Goal: Task Accomplishment & Management: Complete application form

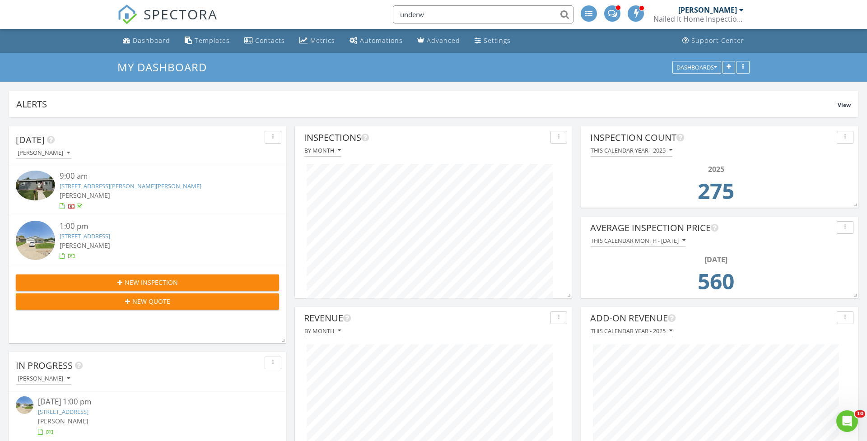
scroll to position [172, 277]
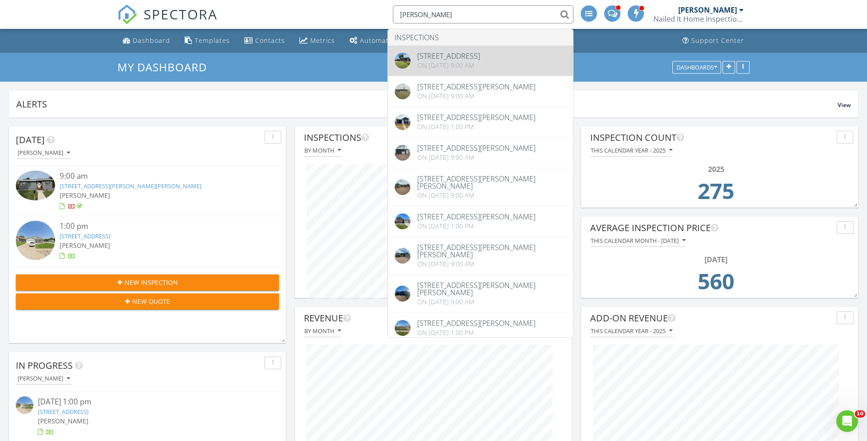
type input "underwood"
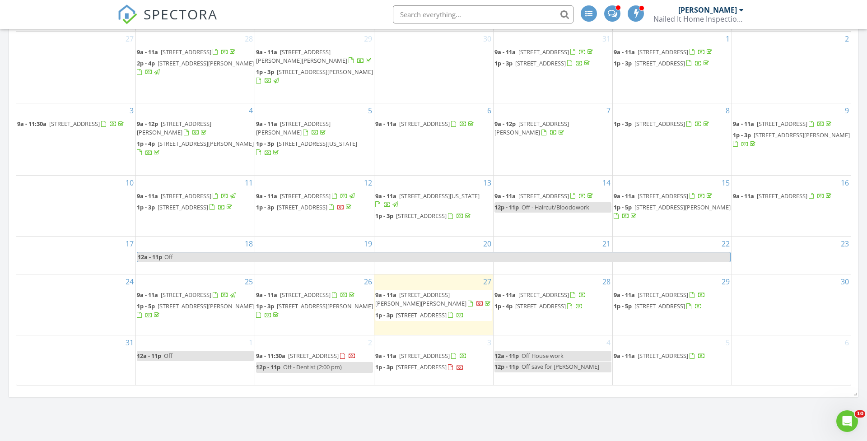
scroll to position [725, 0]
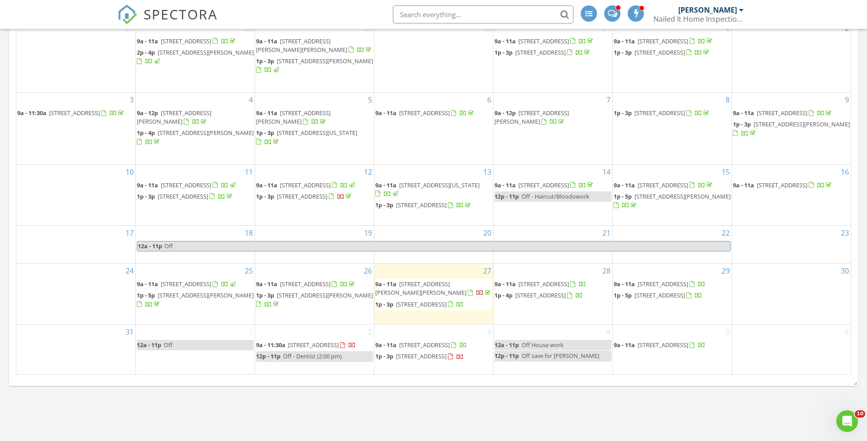
click at [527, 359] on div "4 12a - 11p Off House work 12p - 11p Off save for amber underwood" at bounding box center [553, 349] width 119 height 49
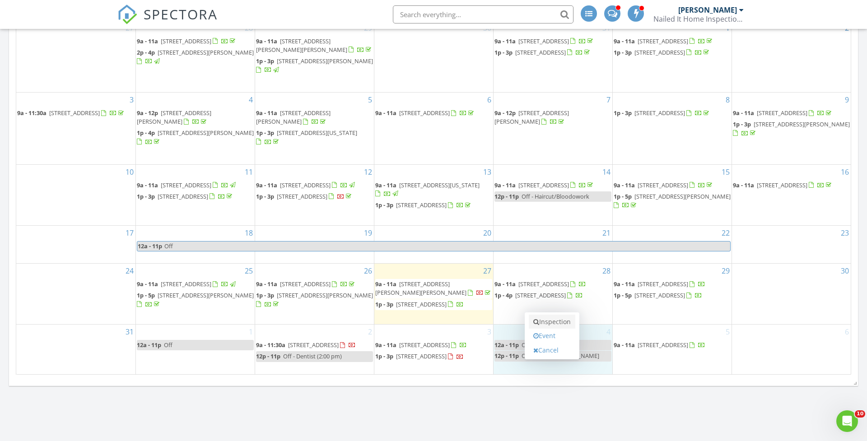
click at [547, 323] on link "Inspection" at bounding box center [552, 322] width 47 height 14
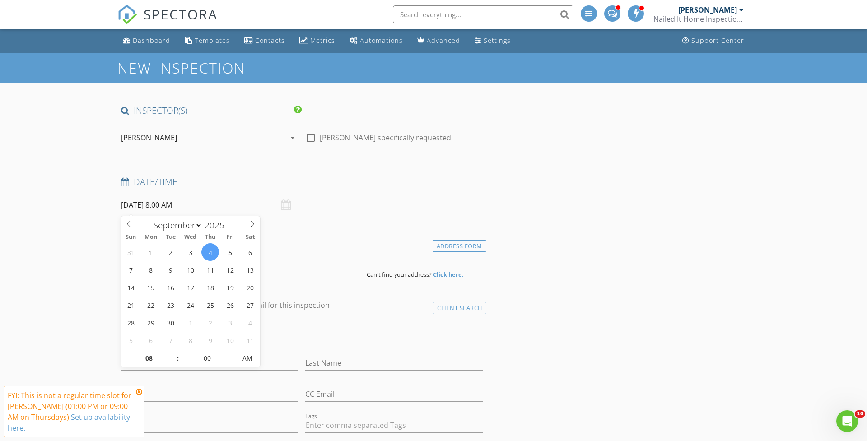
drag, startPoint x: 183, startPoint y: 183, endPoint x: 211, endPoint y: 232, distance: 56.5
click at [213, 203] on input "09/04/2025 8:00 AM" at bounding box center [209, 205] width 177 height 22
type input "09"
type input "09/04/2025 9:00 AM"
click at [174, 354] on span at bounding box center [173, 353] width 6 height 9
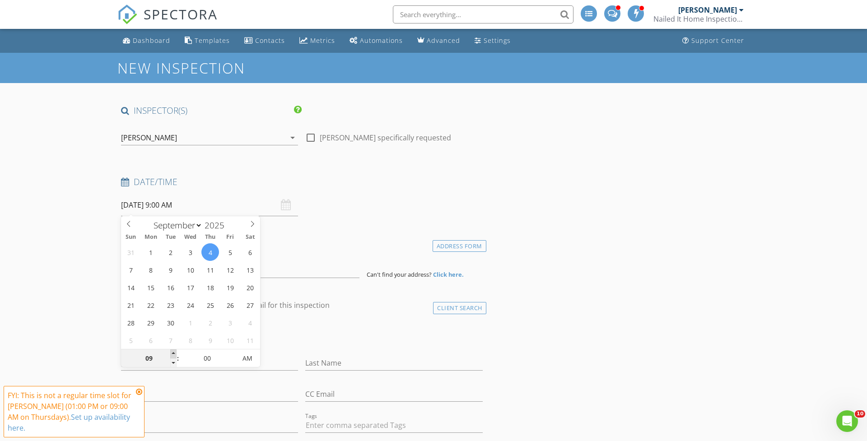
type input "10"
type input "09/04/2025 10:00 AM"
click at [174, 354] on span at bounding box center [173, 353] width 6 height 9
type input "11"
type input "09/04/2025 11:00 AM"
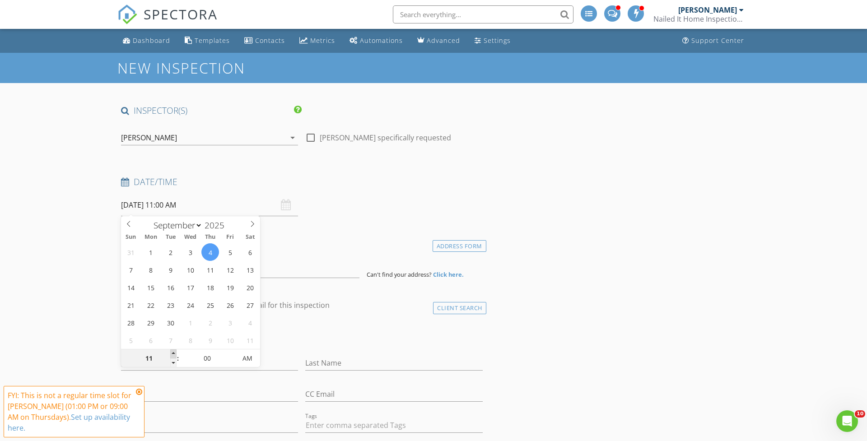
click at [174, 354] on span at bounding box center [173, 353] width 6 height 9
type input "12"
type input "09/04/2025 12:00 PM"
click at [174, 354] on span at bounding box center [173, 353] width 6 height 9
type input "01"
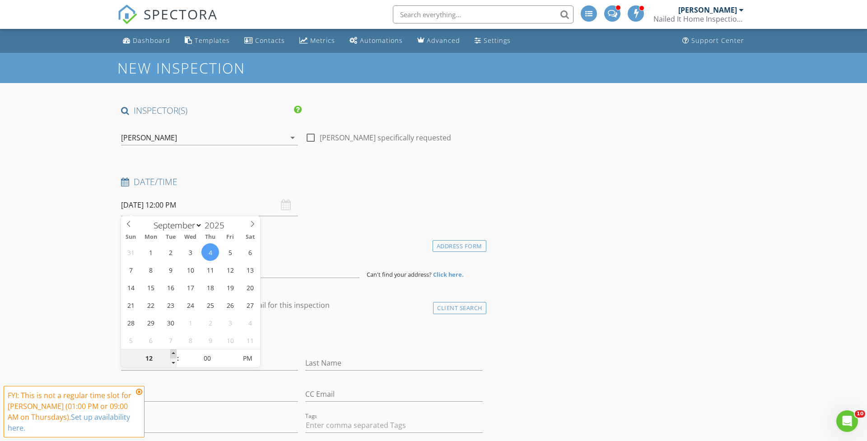
type input "09/04/2025 1:00 PM"
click at [174, 354] on span at bounding box center [173, 353] width 6 height 9
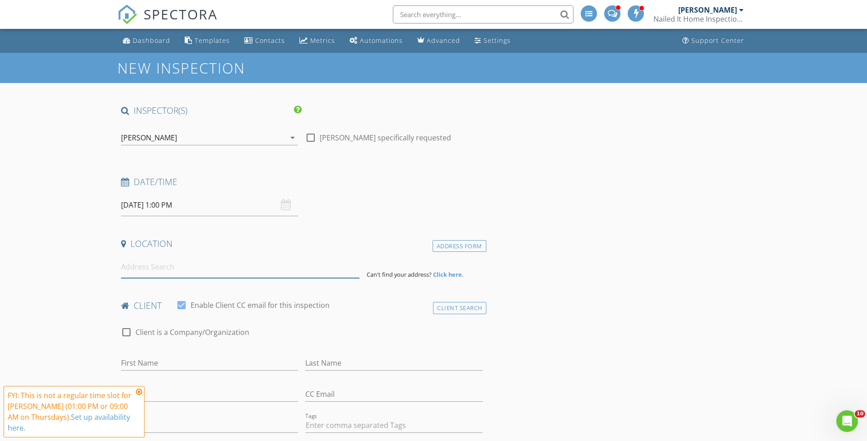
click at [223, 269] on input at bounding box center [240, 267] width 238 height 22
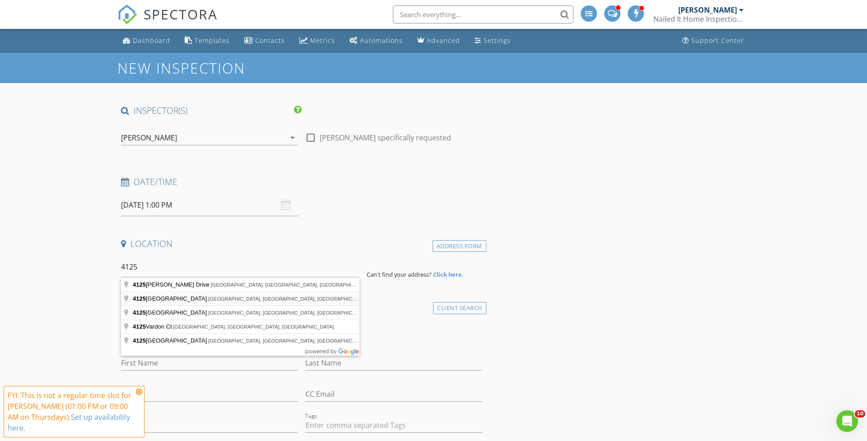
type input "4125 Canyon Lake Drive, Rapid City, SD, USA"
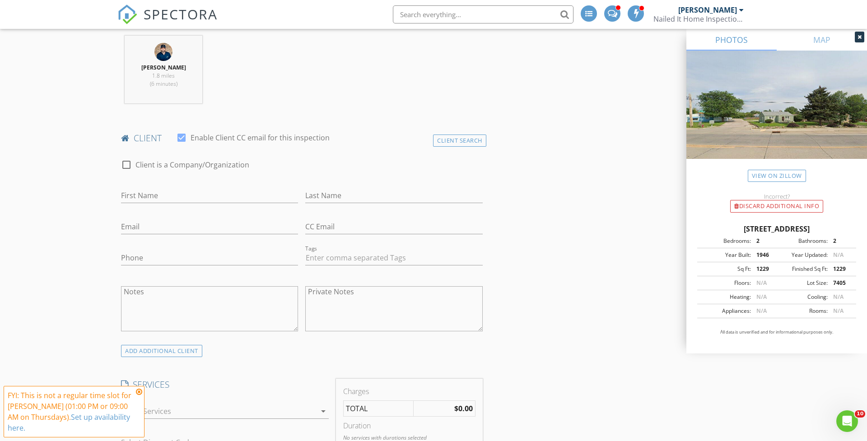
scroll to position [374, 0]
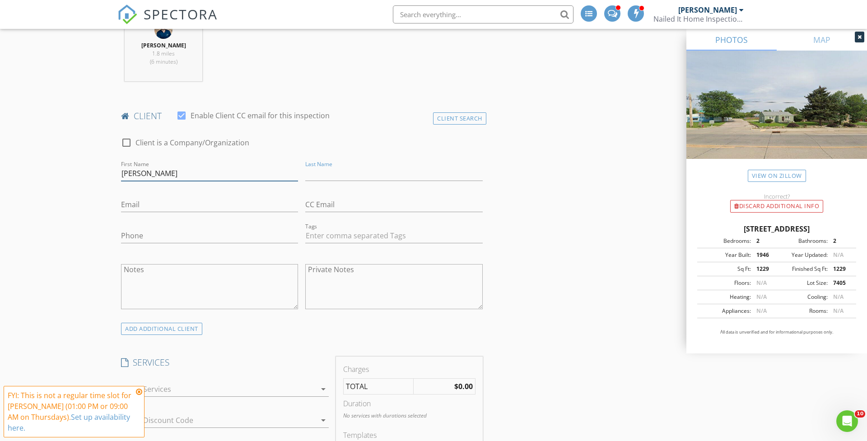
click at [145, 172] on input "Chase Underwood" at bounding box center [209, 173] width 177 height 15
click at [142, 172] on input "[PERSON_NAME]" at bounding box center [209, 173] width 177 height 15
drag, startPoint x: 163, startPoint y: 171, endPoint x: 197, endPoint y: 171, distance: 34.8
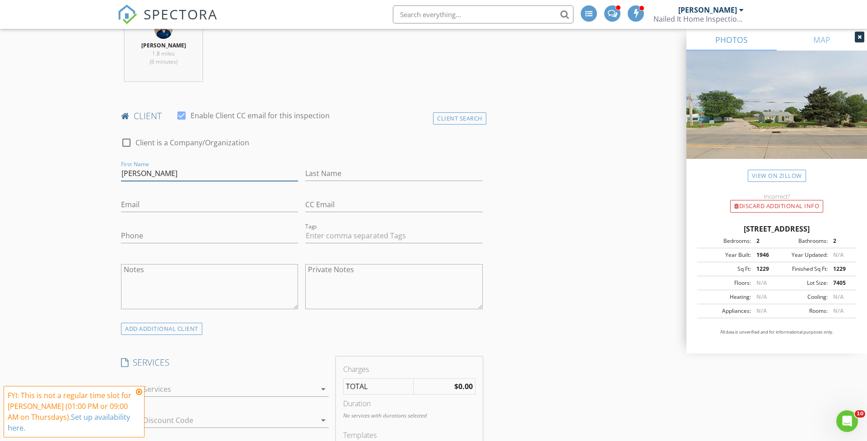
click at [198, 171] on input "[PERSON_NAME]" at bounding box center [209, 173] width 177 height 15
type input "Chase"
click at [316, 174] on input "Last Name" at bounding box center [393, 173] width 177 height 15
paste input "[PERSON_NAME]"
type input "[PERSON_NAME]"
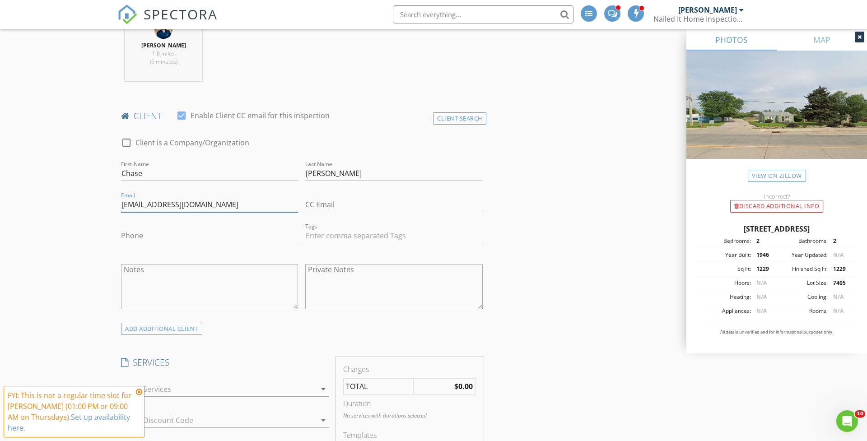
type input "[EMAIL_ADDRESS][DOMAIN_NAME]"
type input "4"
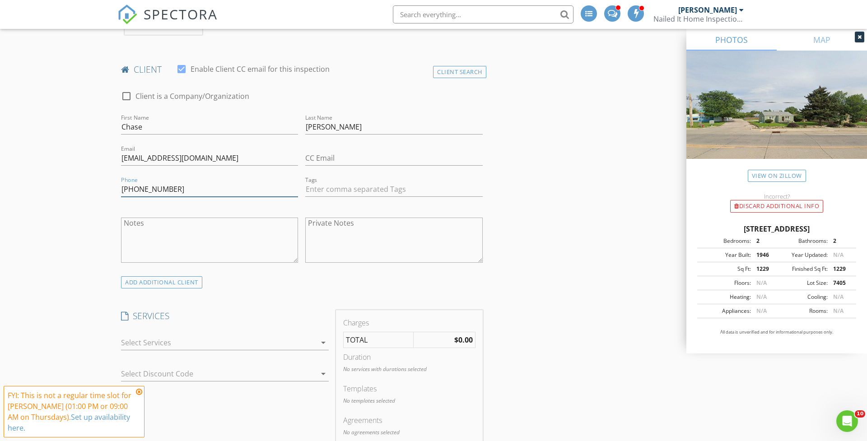
type input "605-484-7110"
click at [242, 338] on div at bounding box center [218, 342] width 195 height 14
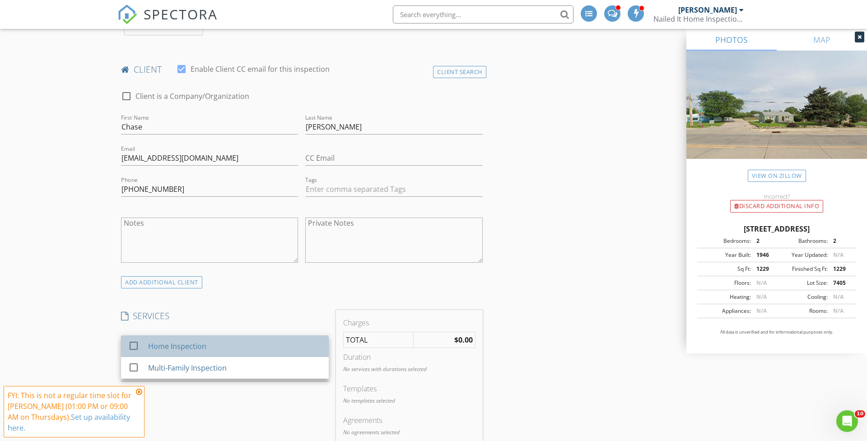
click at [246, 343] on div "Home Inspection" at bounding box center [234, 346] width 173 height 18
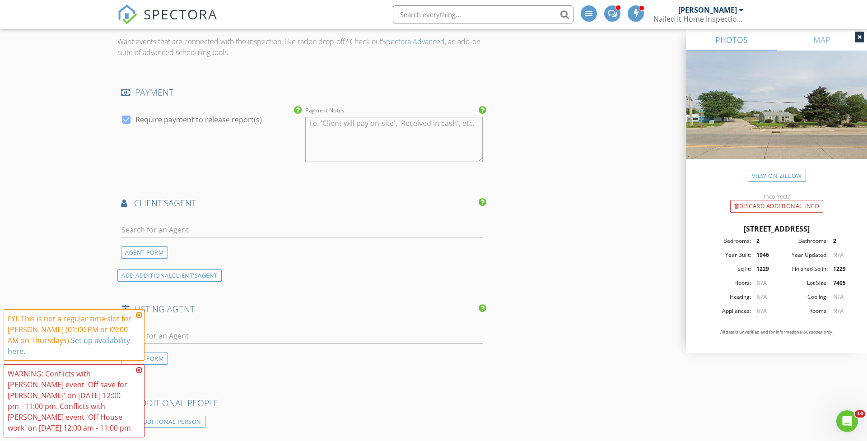
scroll to position [931, 0]
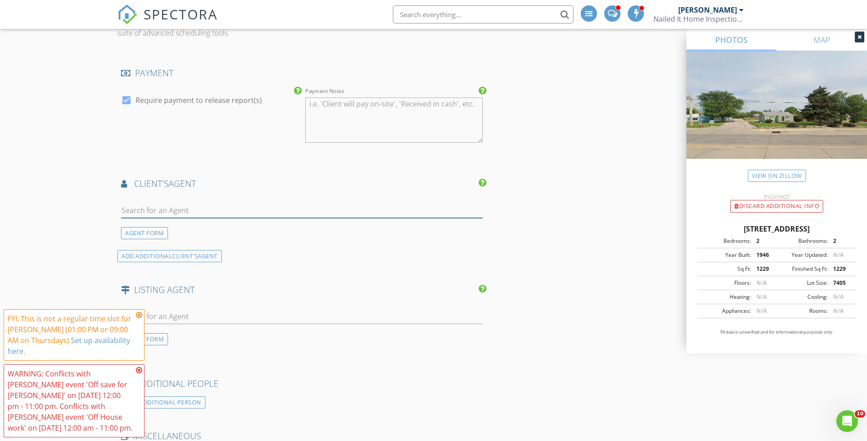
click at [296, 206] on input "text" at bounding box center [302, 210] width 362 height 15
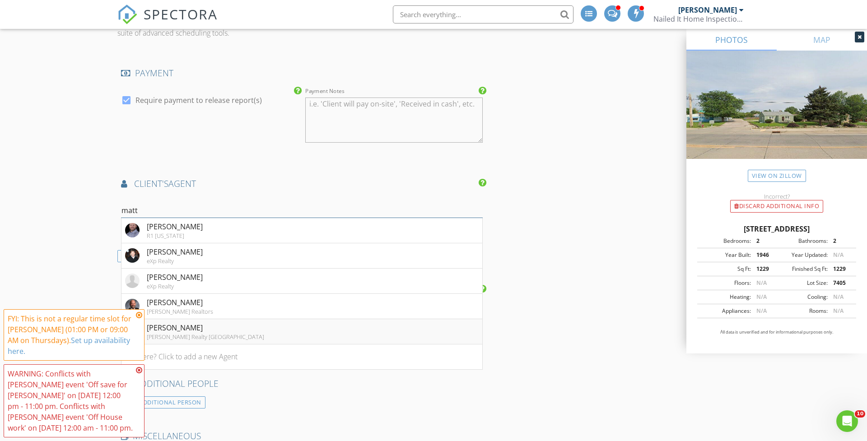
type input "matt"
click at [250, 327] on li "Matt Stewart Keller Williams Realty Black Hills" at bounding box center [301, 331] width 361 height 25
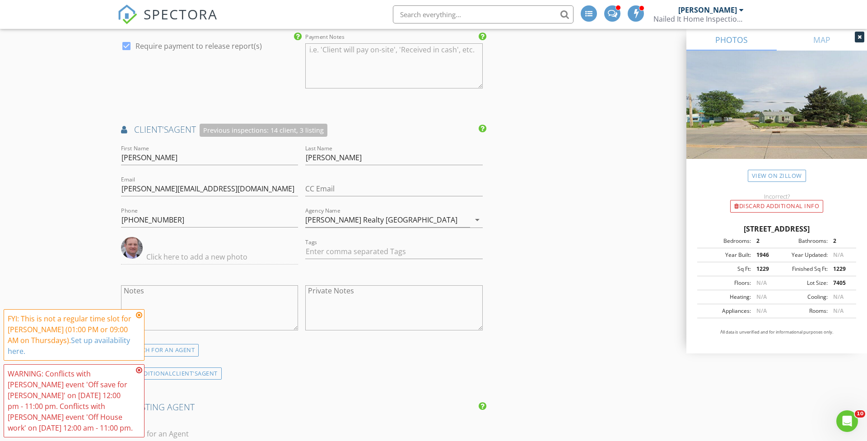
scroll to position [985, 0]
drag, startPoint x: 138, startPoint y: 315, endPoint x: 139, endPoint y: 320, distance: 5.0
click at [138, 315] on icon at bounding box center [139, 315] width 6 height 7
drag, startPoint x: 139, startPoint y: 368, endPoint x: 142, endPoint y: 363, distance: 6.1
click at [139, 369] on icon at bounding box center [139, 370] width 6 height 7
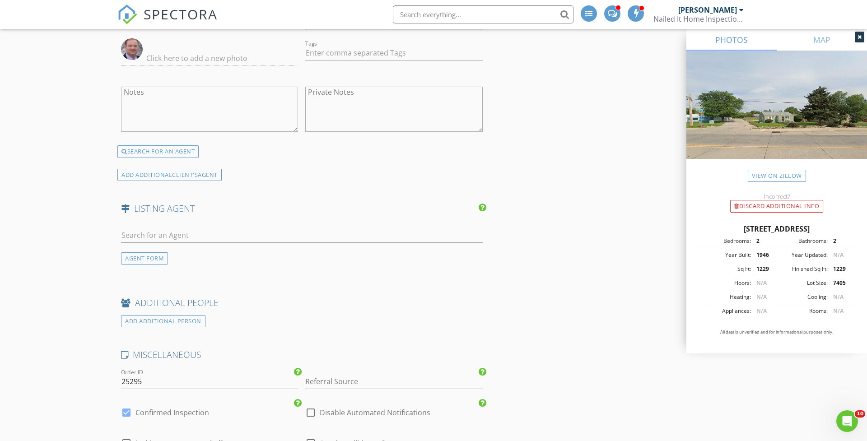
scroll to position [1227, 0]
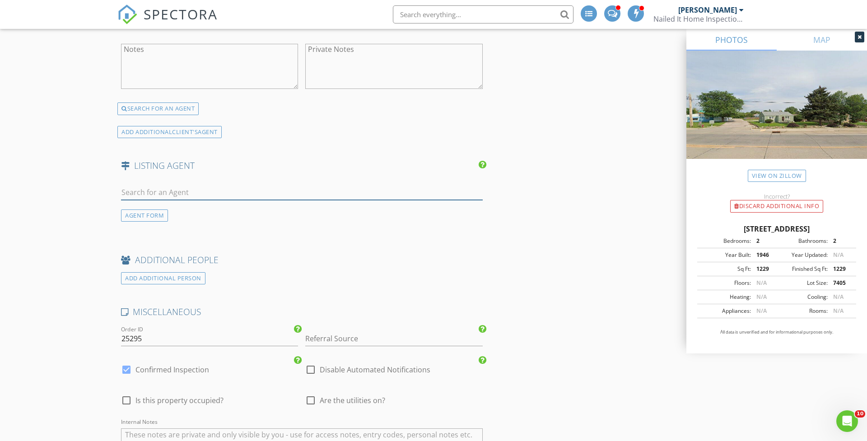
click at [208, 194] on input "text" at bounding box center [302, 192] width 362 height 15
type input "Kylie"
drag, startPoint x: 208, startPoint y: 194, endPoint x: 210, endPoint y: 213, distance: 18.7
click at [210, 213] on li "Kylie McMullin RE/MAX Advantage" at bounding box center [301, 212] width 361 height 25
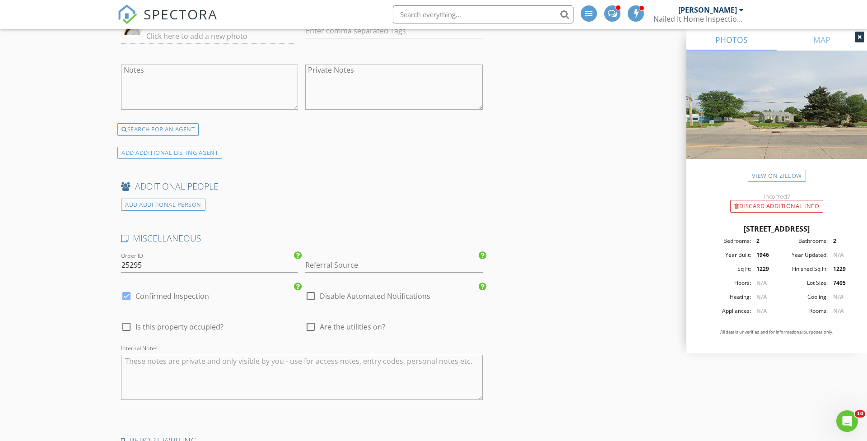
scroll to position [1495, 0]
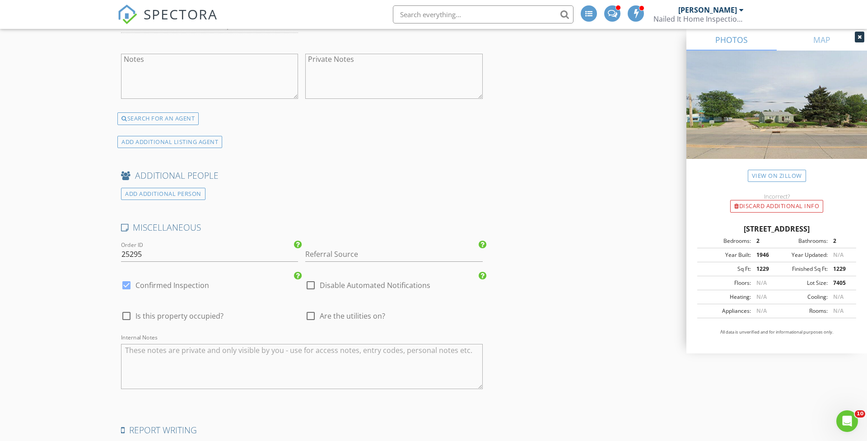
click at [188, 315] on span "Is this property occupied?" at bounding box center [179, 316] width 88 height 9
checkbox input "true"
click at [327, 316] on span "Are the utilities on?" at bounding box center [352, 316] width 65 height 9
checkbox input "true"
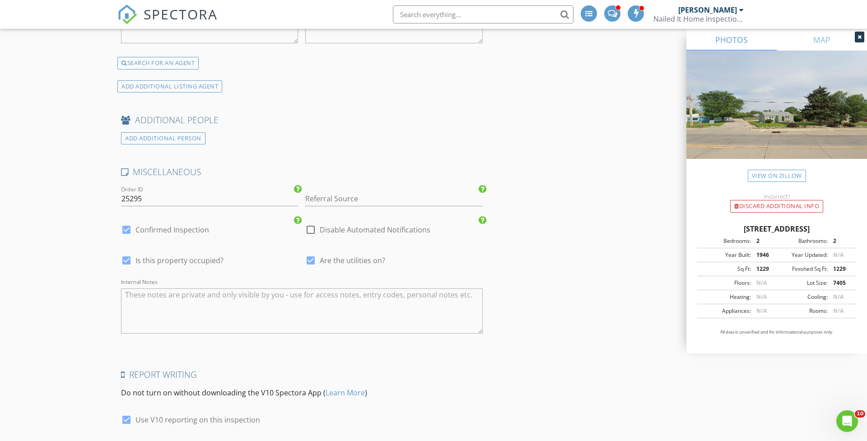
scroll to position [1564, 0]
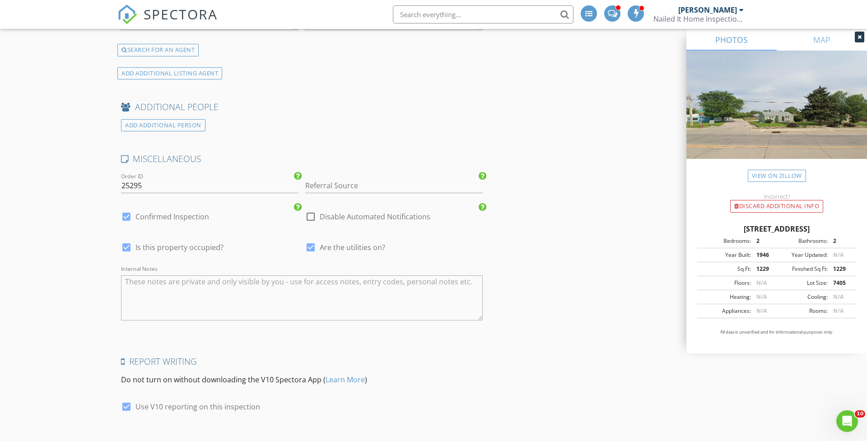
click at [188, 243] on span "Is this property occupied?" at bounding box center [179, 247] width 88 height 9
checkbox input "false"
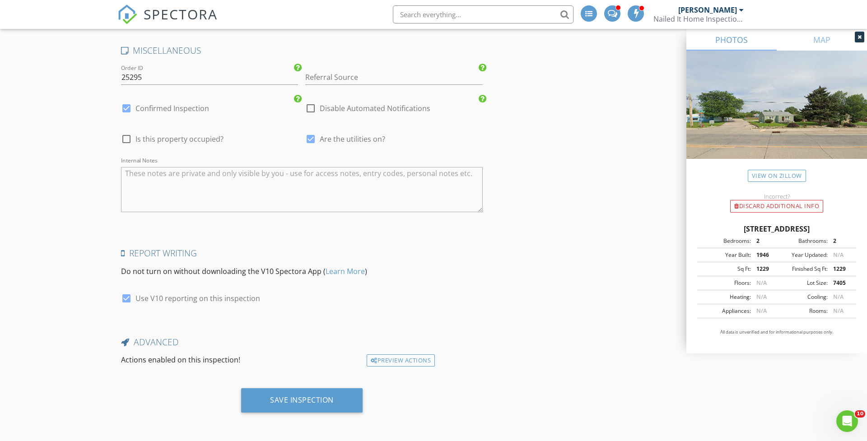
scroll to position [1667, 0]
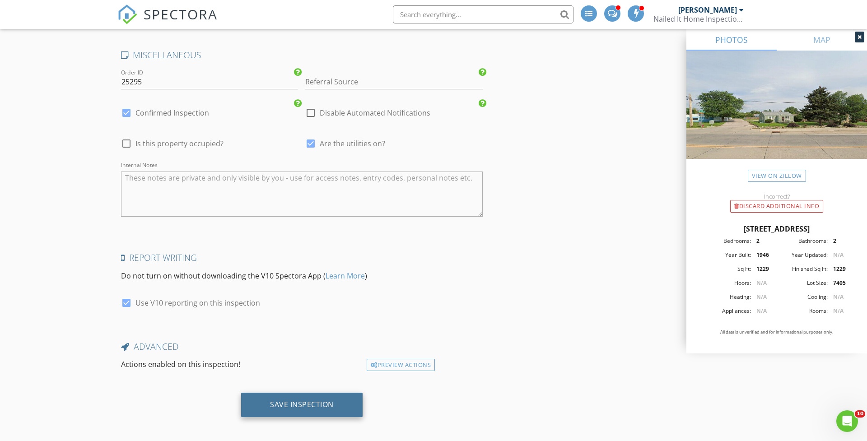
click at [292, 400] on div "Save Inspection" at bounding box center [302, 404] width 64 height 9
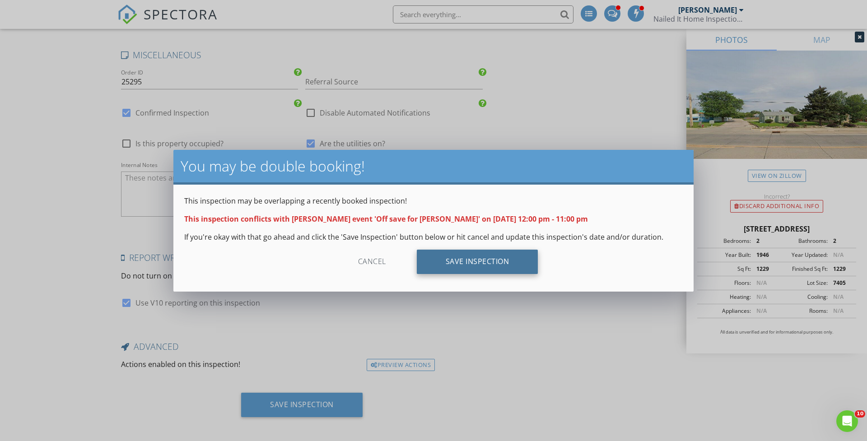
click at [441, 266] on div "Save Inspection" at bounding box center [477, 262] width 121 height 24
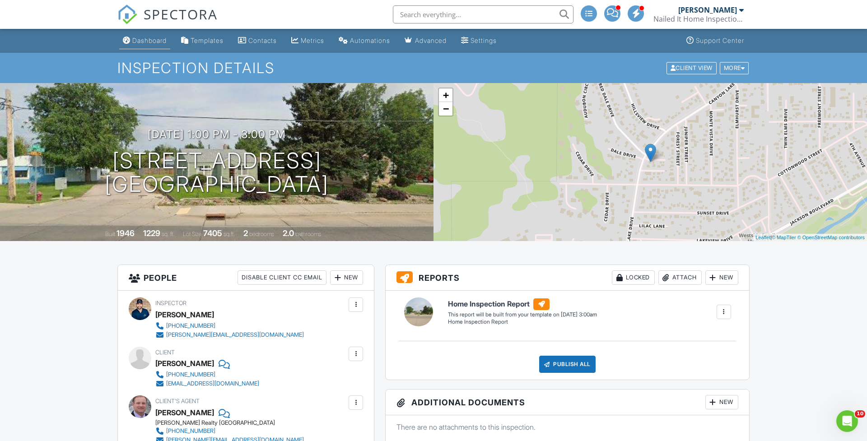
click at [144, 41] on div "Dashboard" at bounding box center [149, 41] width 34 height 8
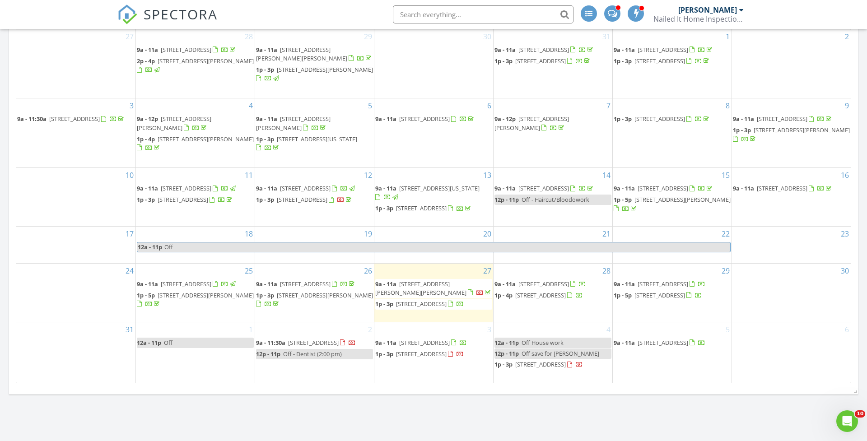
scroll to position [720, 0]
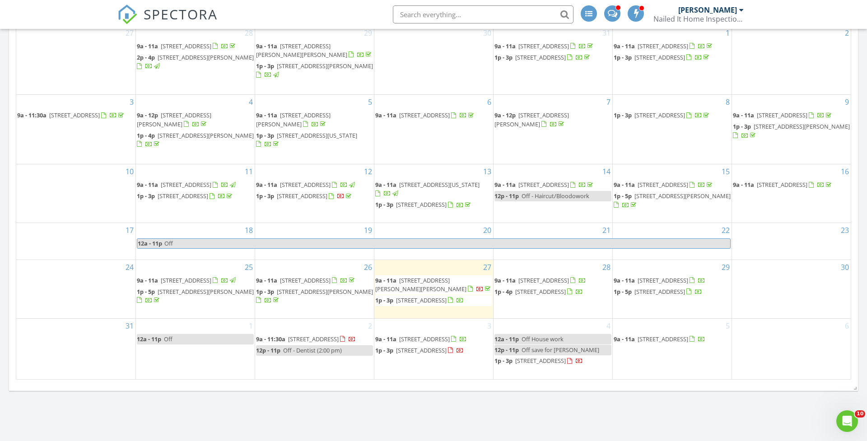
click at [544, 346] on span "Off save for [PERSON_NAME]" at bounding box center [560, 350] width 78 height 8
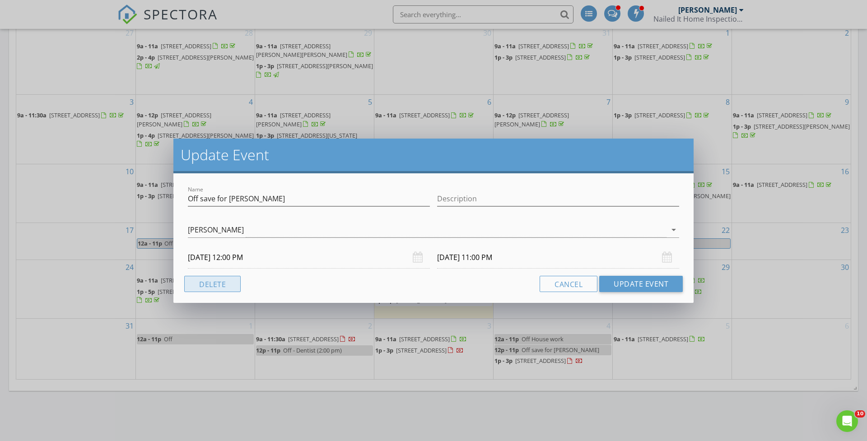
click at [227, 283] on button "Delete" at bounding box center [212, 284] width 56 height 16
